Goal: Information Seeking & Learning: Find specific fact

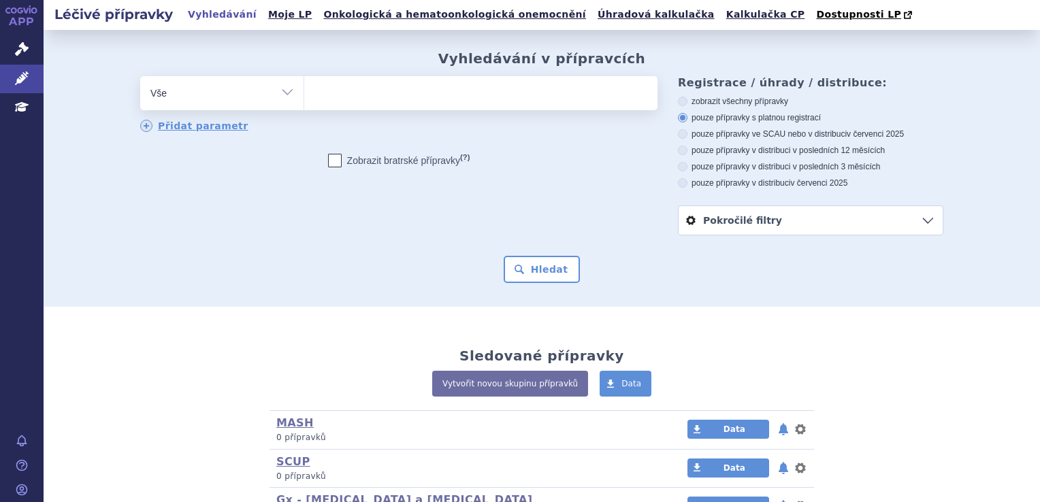
click at [350, 78] on ul at bounding box center [480, 90] width 353 height 29
click at [304, 78] on select at bounding box center [303, 93] width 1 height 34
type input "xa"
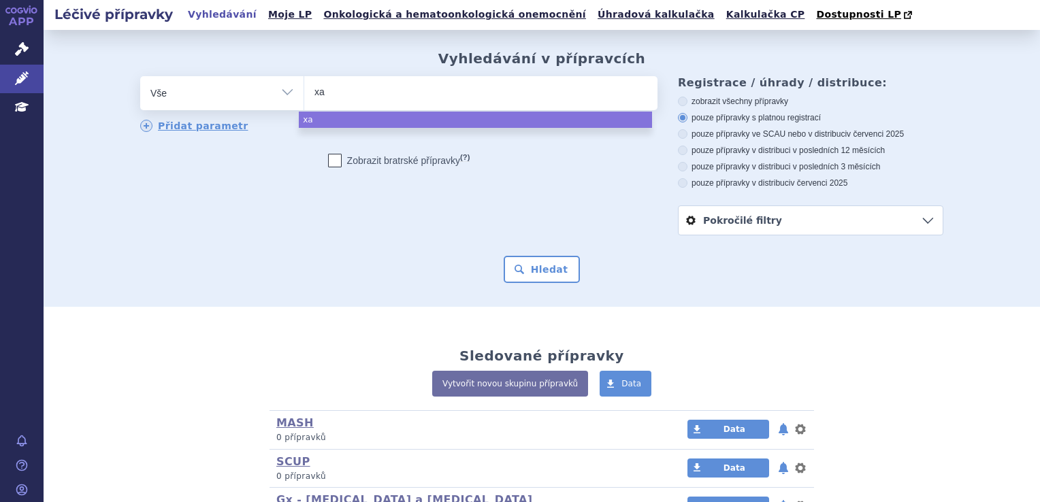
click at [348, 82] on ul "xa" at bounding box center [480, 90] width 353 height 29
click at [304, 82] on select "xa" at bounding box center [303, 93] width 1 height 34
select select "xa"
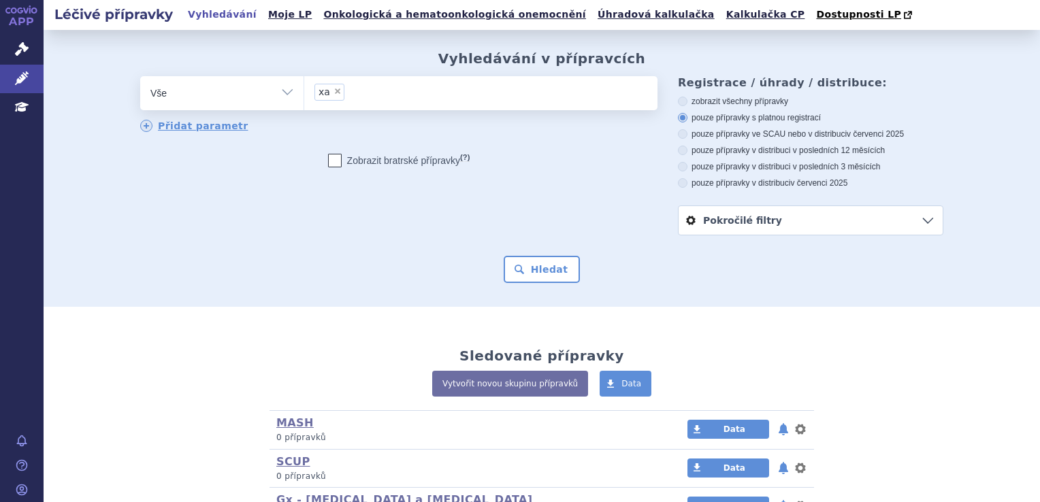
type input "xa"
select select
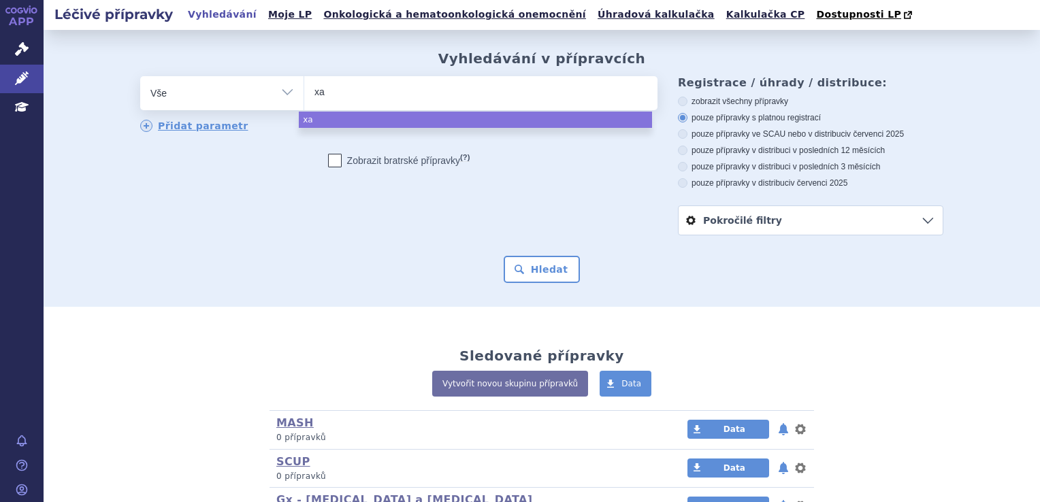
type input "x"
type input "xa"
type input "xare"
type input "xarel"
type input "xarelt"
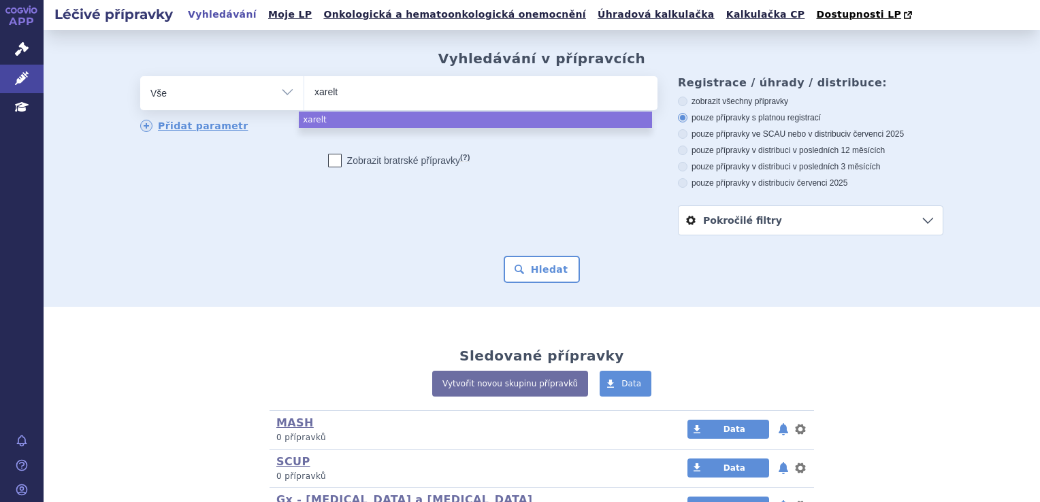
type input "xarelto"
select select "xarelto"
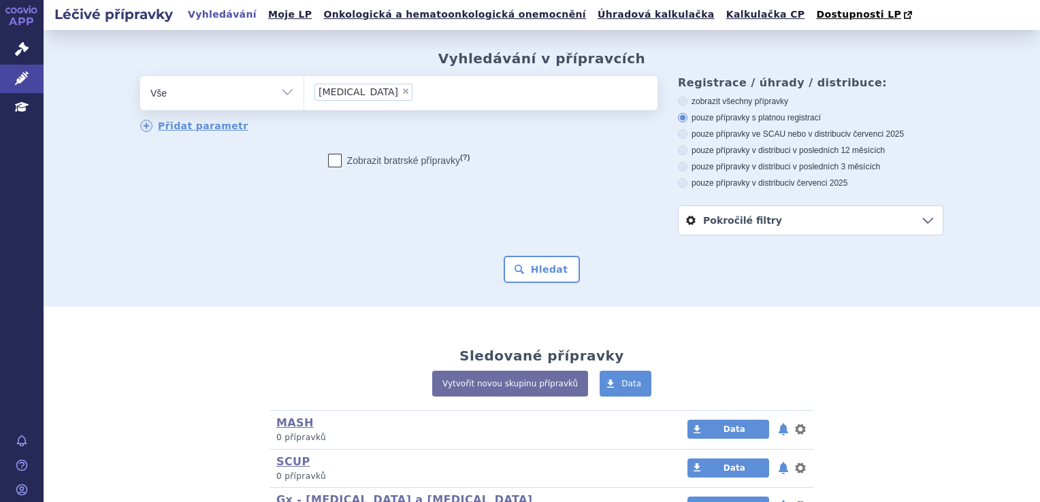
click at [525, 284] on div "Vyhledávání v přípravcích odstranit Vše Přípravek/SUKL kód MAH VPOIS ×" at bounding box center [542, 168] width 996 height 277
click at [525, 283] on button "Hledat" at bounding box center [541, 269] width 77 height 27
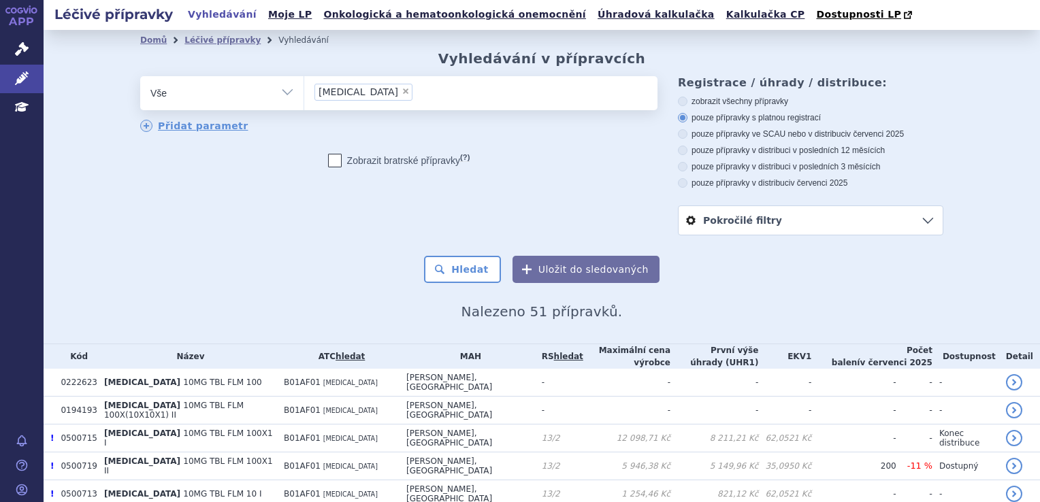
scroll to position [204, 0]
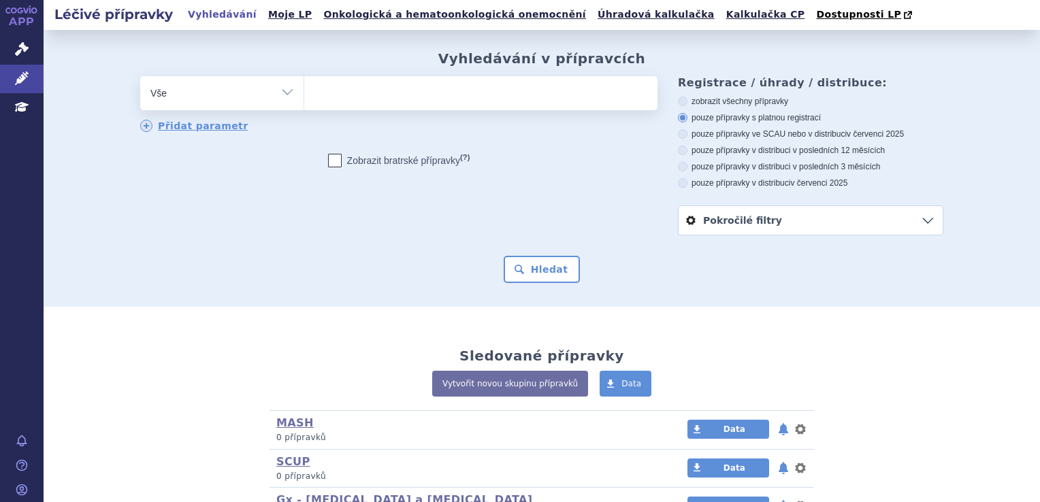
click at [342, 99] on ul at bounding box center [480, 90] width 353 height 29
click at [304, 99] on select at bounding box center [303, 93] width 1 height 34
click at [368, 91] on ul at bounding box center [480, 90] width 353 height 29
click at [304, 91] on select at bounding box center [303, 93] width 1 height 34
click at [463, 87] on ul at bounding box center [480, 90] width 353 height 29
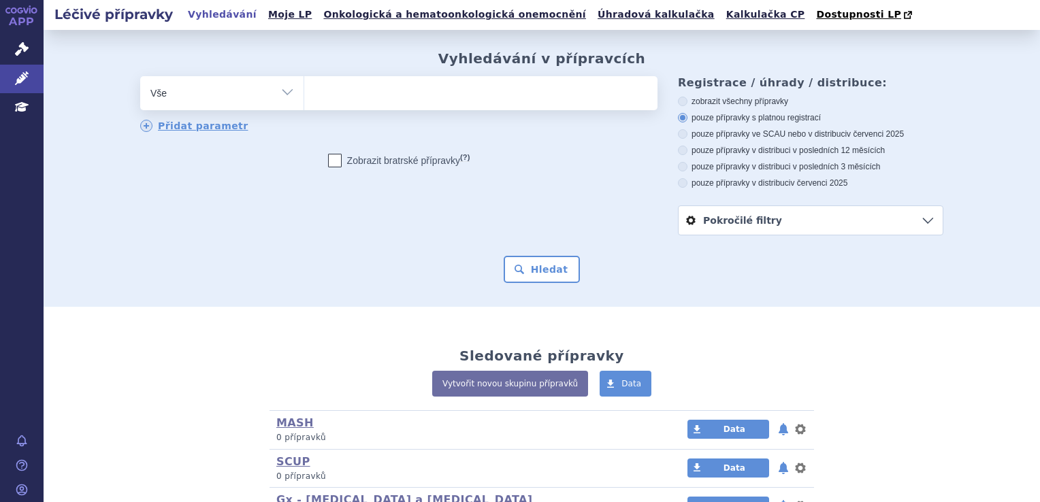
click at [304, 87] on select at bounding box center [303, 93] width 1 height 34
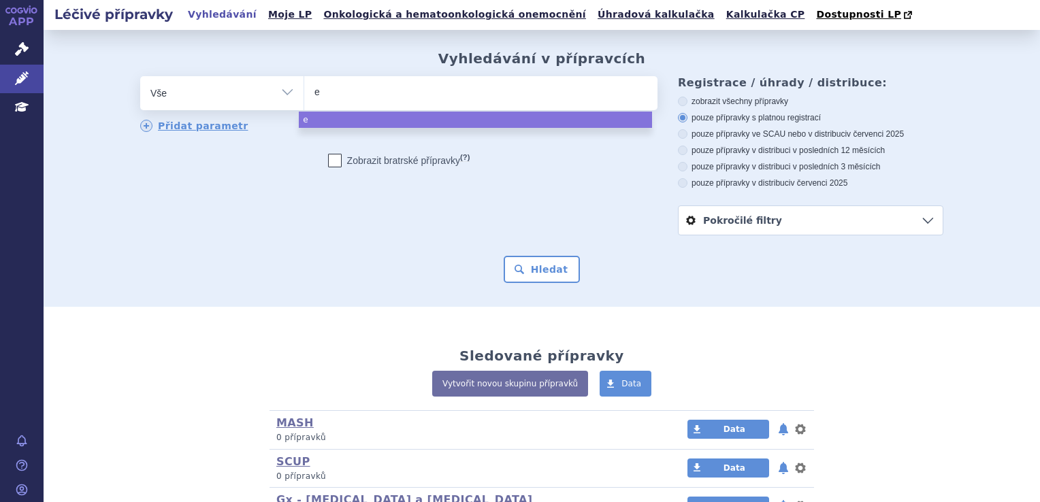
type input "el"
type input "eli"
type input "eliqu"
type input "[MEDICAL_DATA]"
select select "[MEDICAL_DATA]"
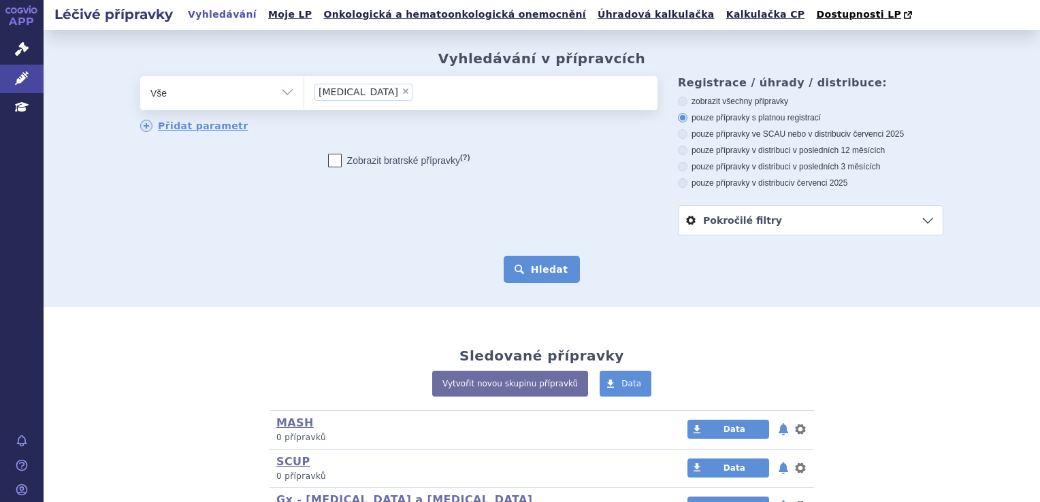
click at [559, 270] on button "Hledat" at bounding box center [541, 269] width 77 height 27
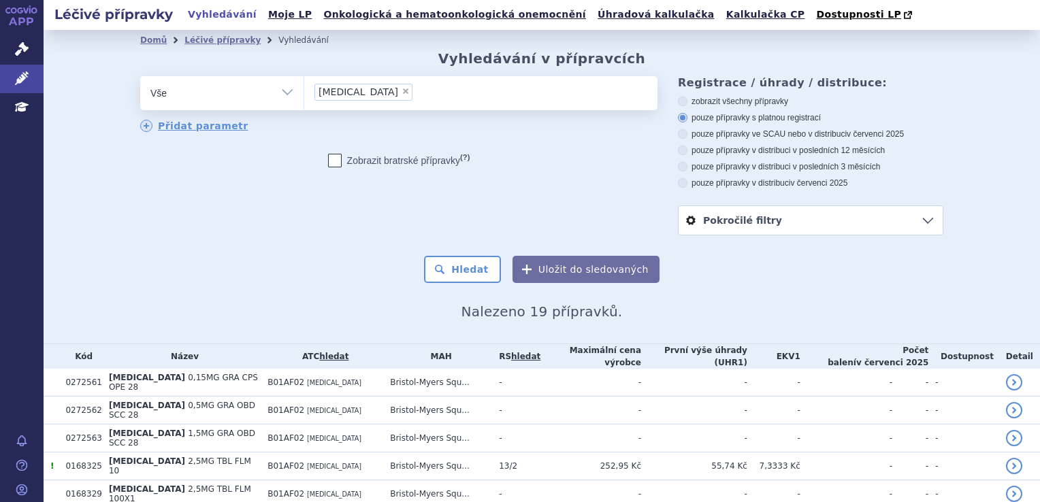
scroll to position [272, 0]
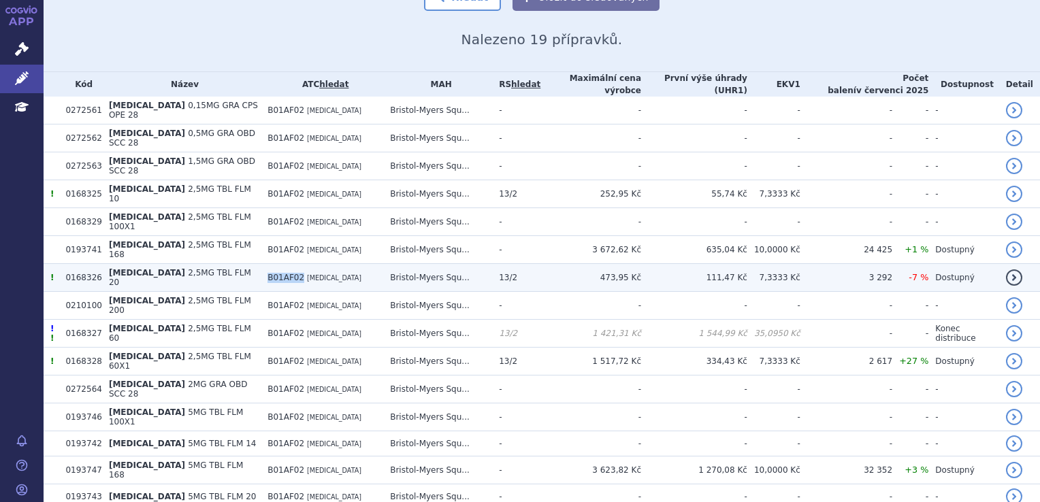
drag, startPoint x: 246, startPoint y: 250, endPoint x: 275, endPoint y: 254, distance: 29.5
click at [275, 273] on span "B01AF02" at bounding box center [285, 278] width 37 height 10
copy span "B01AF02"
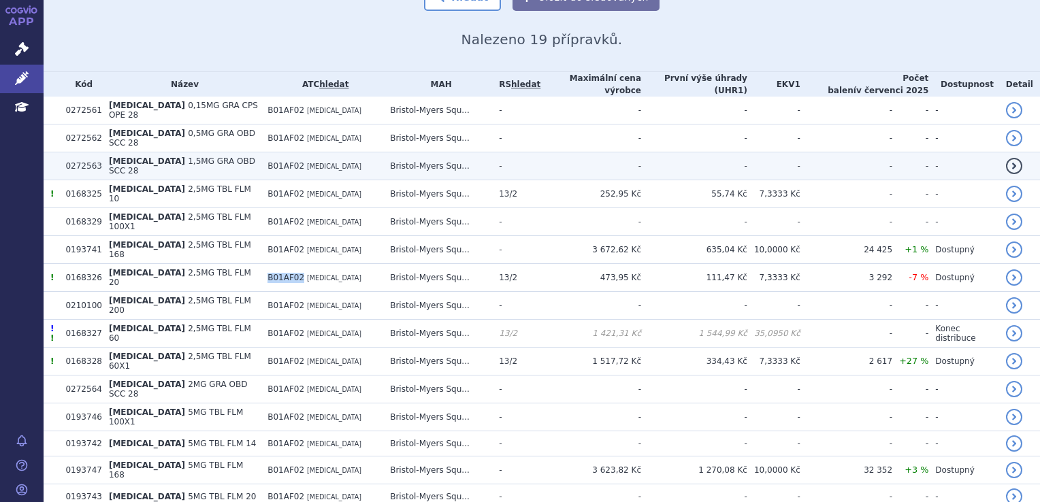
scroll to position [0, 0]
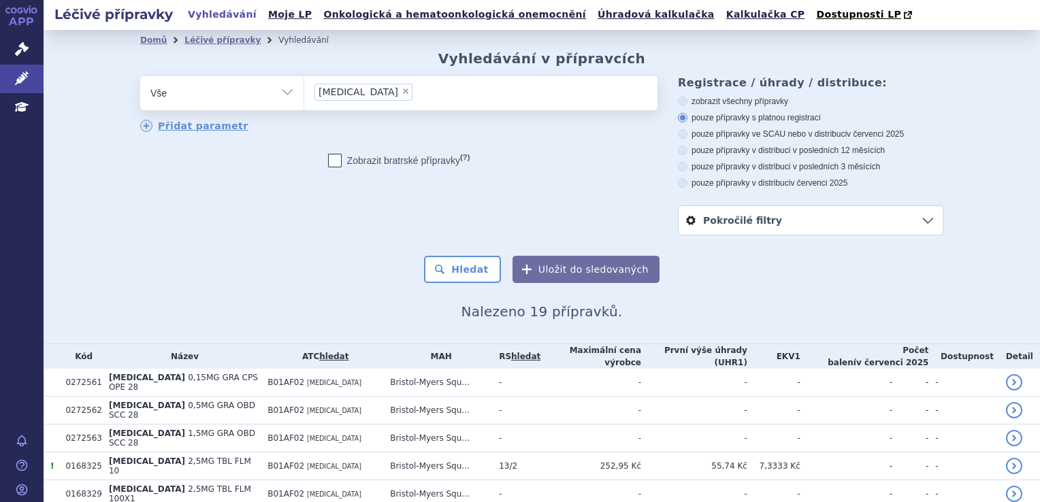
click at [401, 92] on span "×" at bounding box center [405, 91] width 8 height 8
click at [304, 92] on select "eliquis" at bounding box center [303, 93] width 1 height 34
select select
click at [348, 92] on ul at bounding box center [480, 90] width 353 height 29
click at [304, 92] on select "eliquis" at bounding box center [303, 93] width 1 height 34
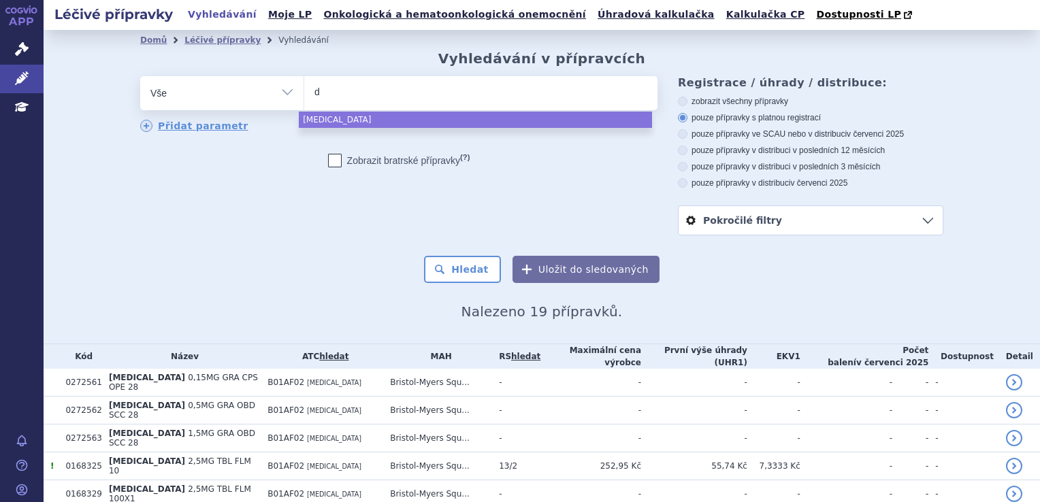
type input "da"
type input "dab"
type input "dabi"
type input "dabiga"
type input "dabigatr"
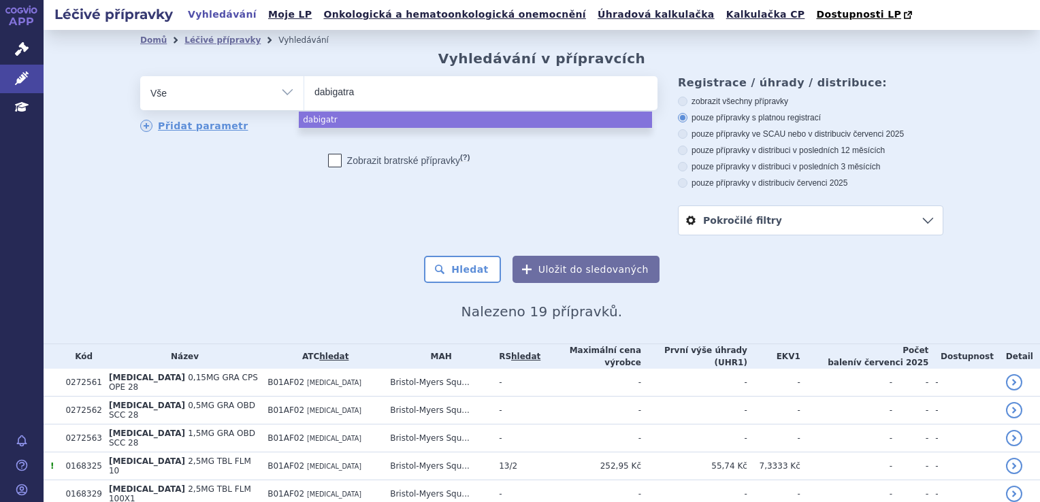
type input "dabigatran"
select select "dabigatran"
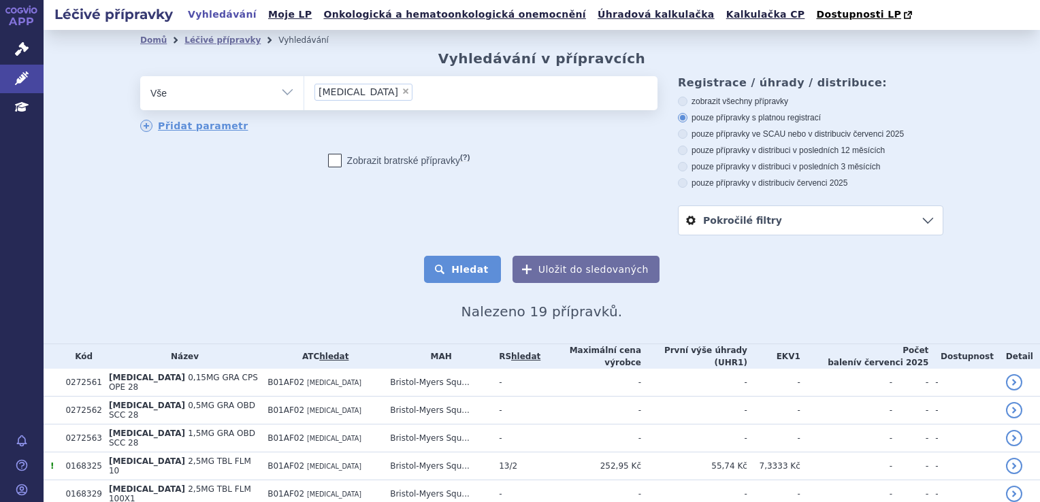
click at [452, 264] on button "Hledat" at bounding box center [462, 269] width 77 height 27
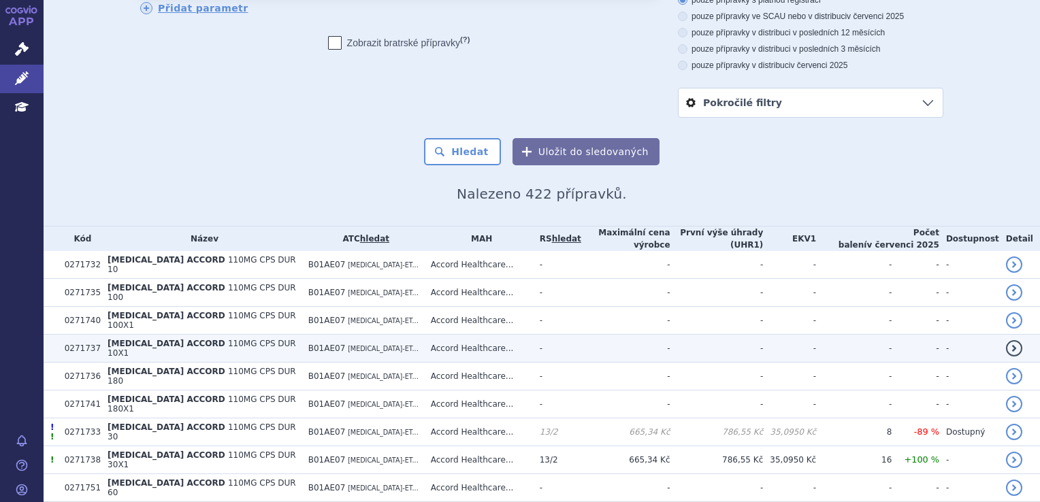
scroll to position [272, 0]
